Goal: Transaction & Acquisition: Obtain resource

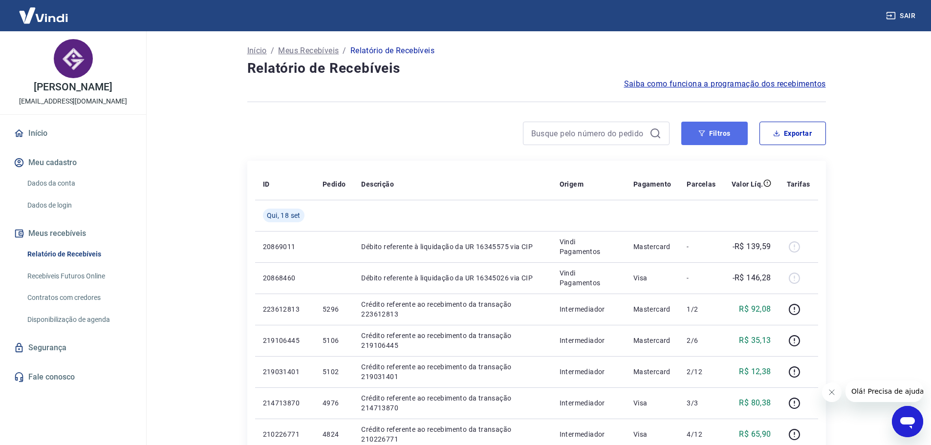
click at [726, 137] on button "Filtros" at bounding box center [714, 133] width 66 height 23
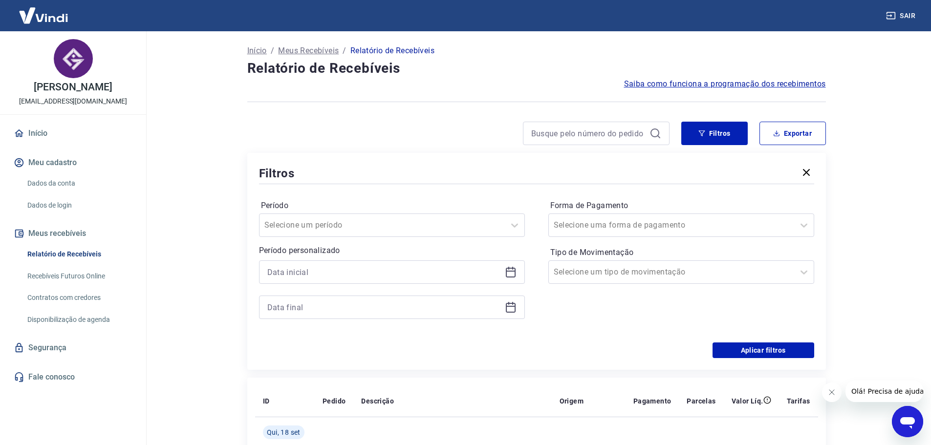
click at [509, 275] on icon at bounding box center [511, 272] width 12 height 12
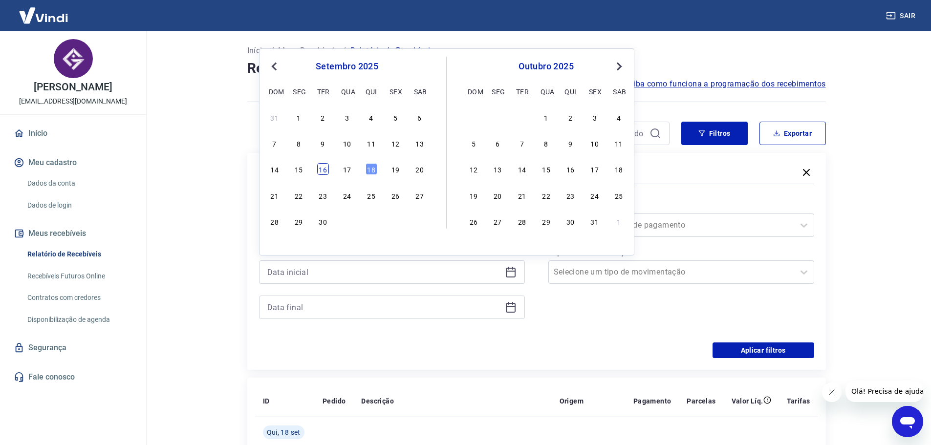
click at [328, 171] on div "16" at bounding box center [323, 169] width 12 height 12
type input "16/09/2025"
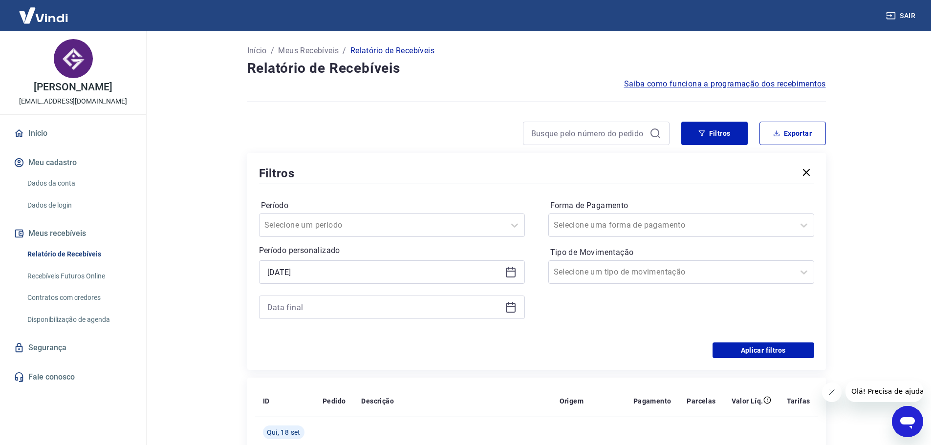
click at [507, 309] on icon at bounding box center [511, 307] width 12 height 12
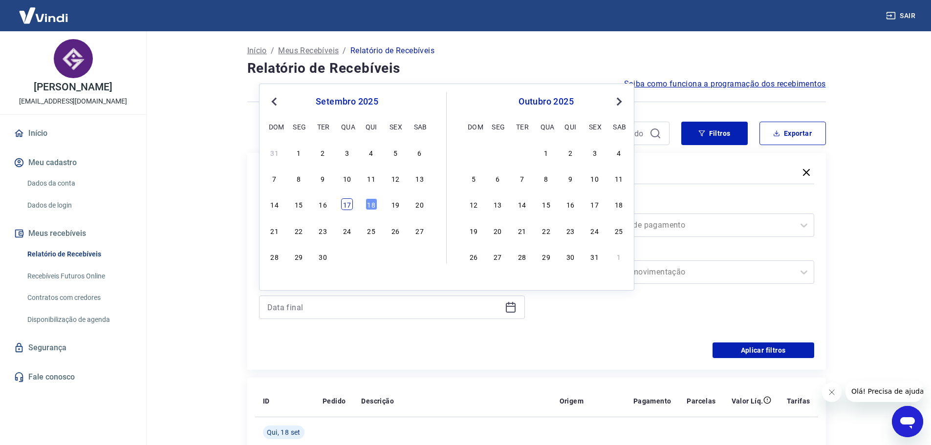
click at [344, 207] on div "17" at bounding box center [347, 204] width 12 height 12
type input "17/09/2025"
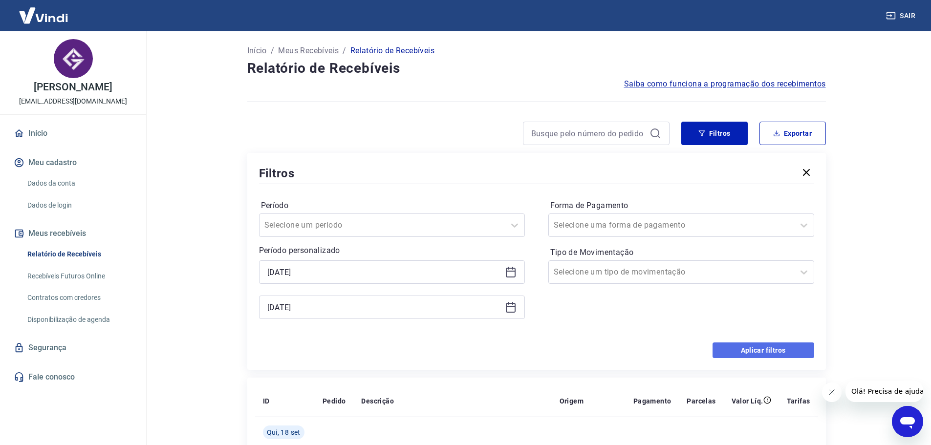
click at [792, 356] on button "Aplicar filtros" at bounding box center [763, 350] width 102 height 16
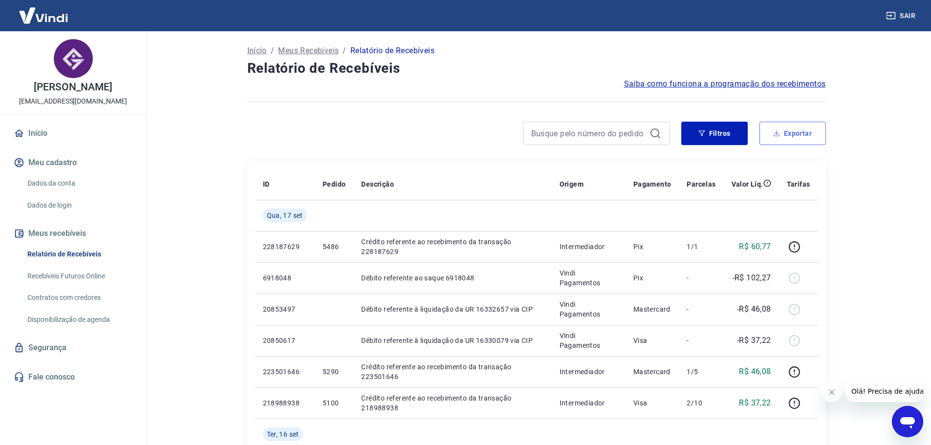
click at [790, 137] on button "Exportar" at bounding box center [792, 133] width 66 height 23
type input "16/09/2025"
type input "17/09/2025"
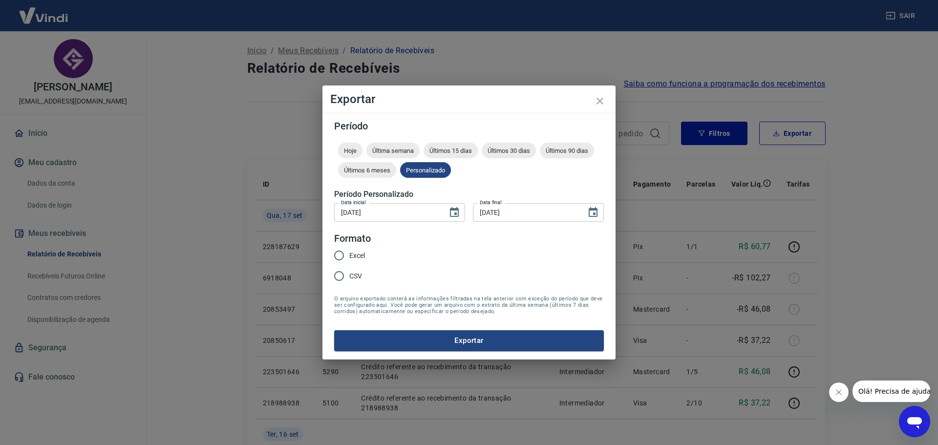
click at [344, 256] on input "Excel" at bounding box center [339, 255] width 21 height 21
radio input "true"
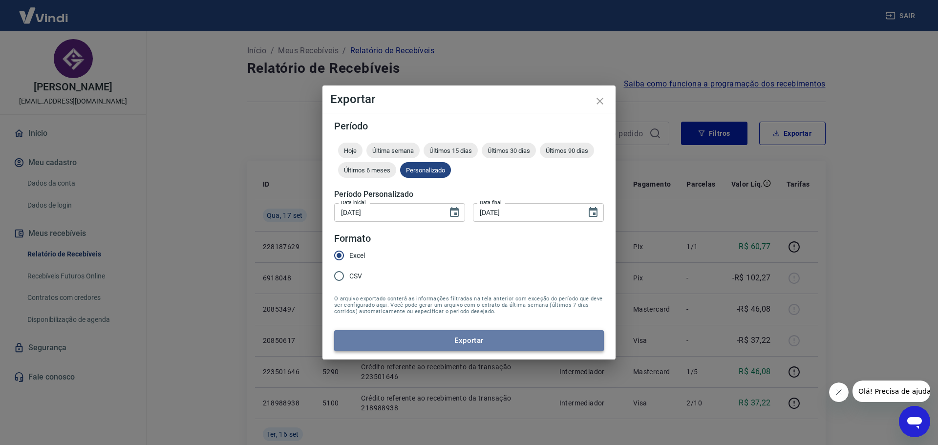
click at [477, 346] on button "Exportar" at bounding box center [469, 340] width 270 height 21
